Goal: Check status: Check status

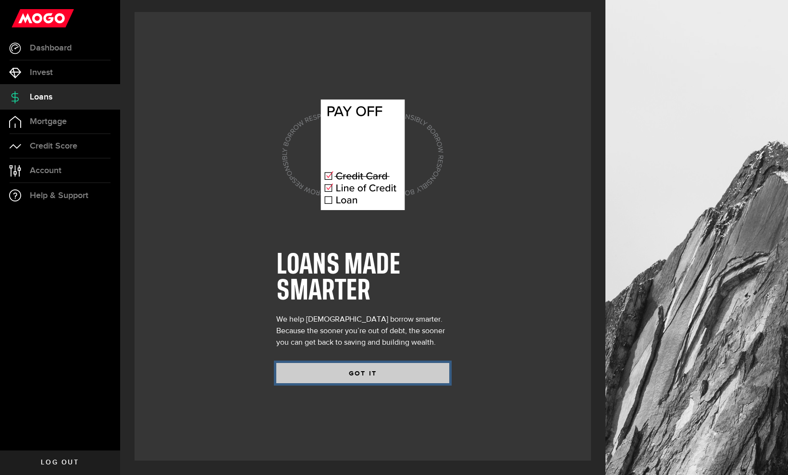
click at [287, 371] on button "GOT IT" at bounding box center [362, 373] width 173 height 20
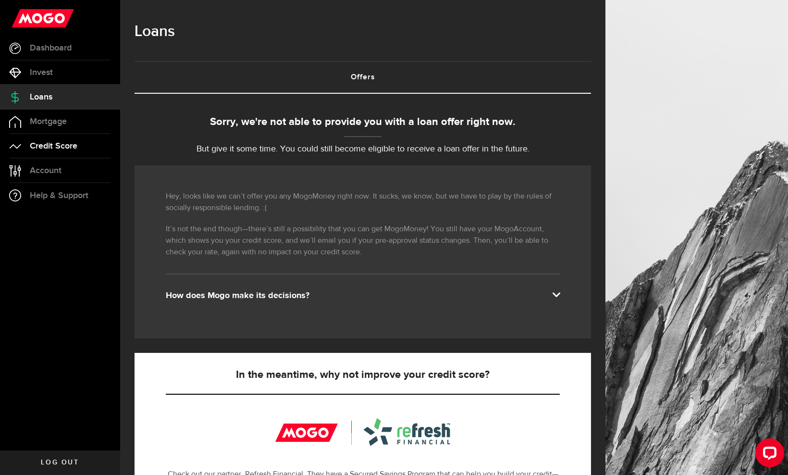
click at [59, 143] on span "Credit Score" at bounding box center [54, 146] width 48 height 9
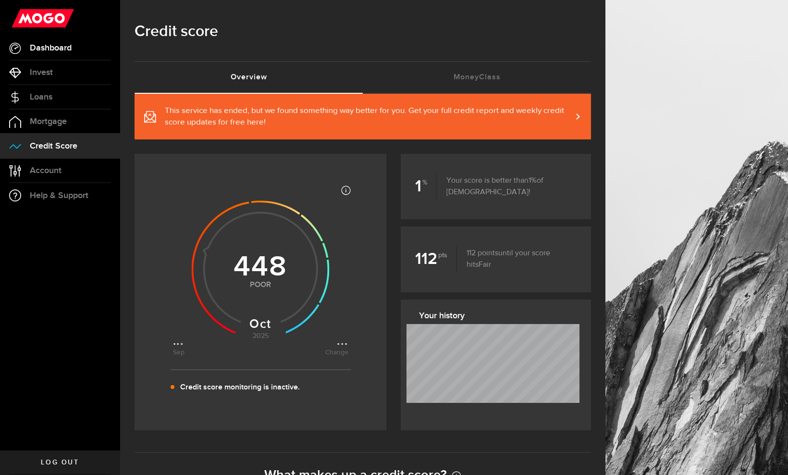
click at [79, 50] on link "Dashboard" at bounding box center [60, 48] width 120 height 24
